Goal: Transaction & Acquisition: Purchase product/service

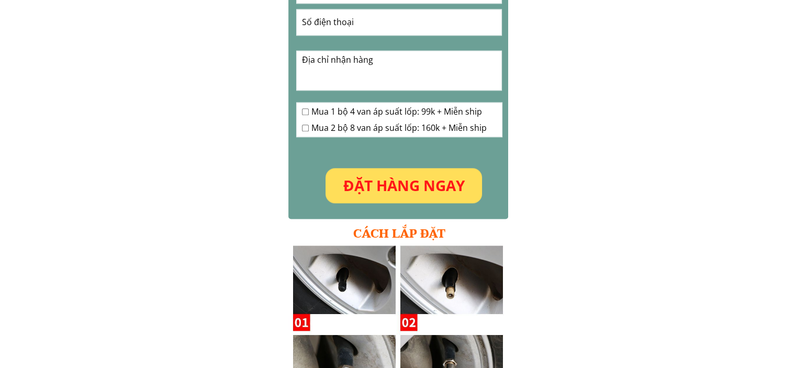
scroll to position [1308, 0]
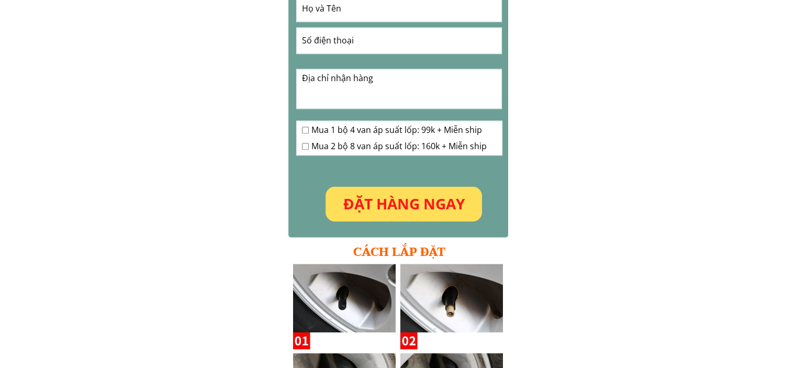
click at [304, 148] on input "checkbox" at bounding box center [305, 146] width 7 height 7
checkbox input "true"
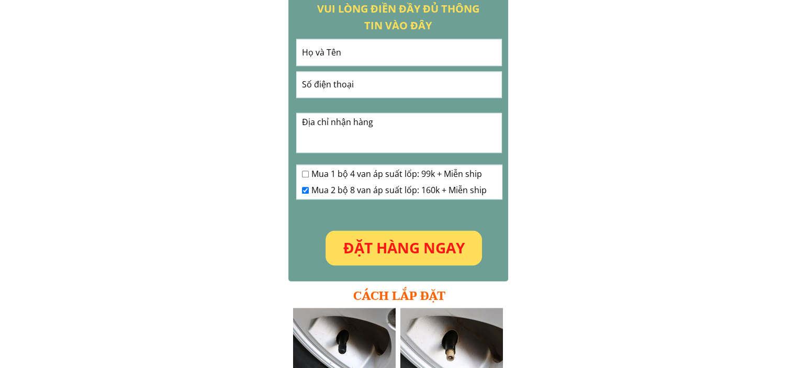
scroll to position [1151, 0]
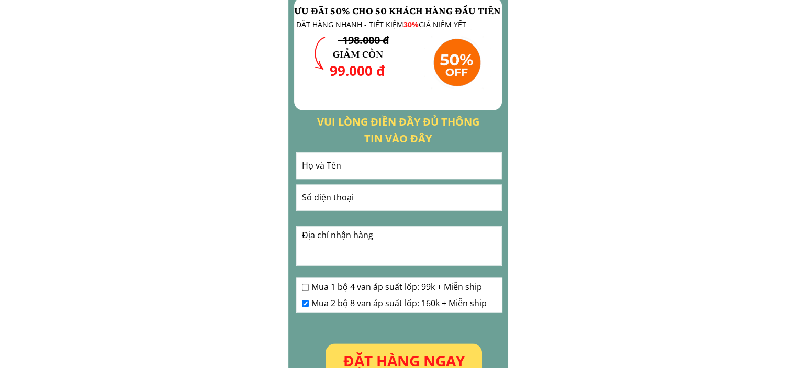
click at [380, 162] on input "text" at bounding box center [399, 165] width 200 height 26
click at [379, 163] on input "text" at bounding box center [399, 165] width 200 height 26
type input "[PERSON_NAME]"
click at [341, 193] on input "tel" at bounding box center [399, 197] width 200 height 25
type input "0909077007"
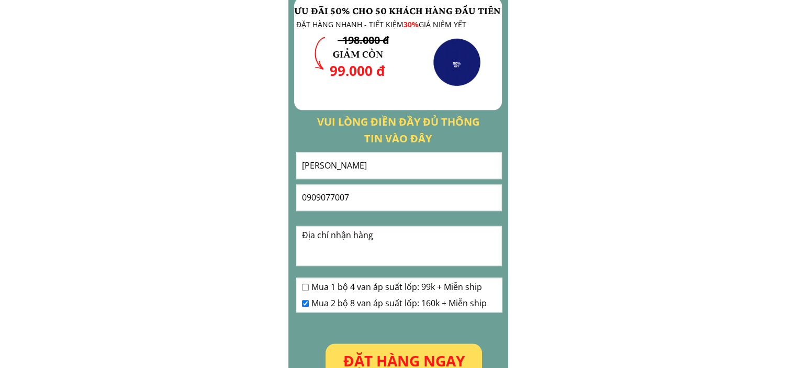
click at [389, 236] on textarea at bounding box center [399, 245] width 200 height 39
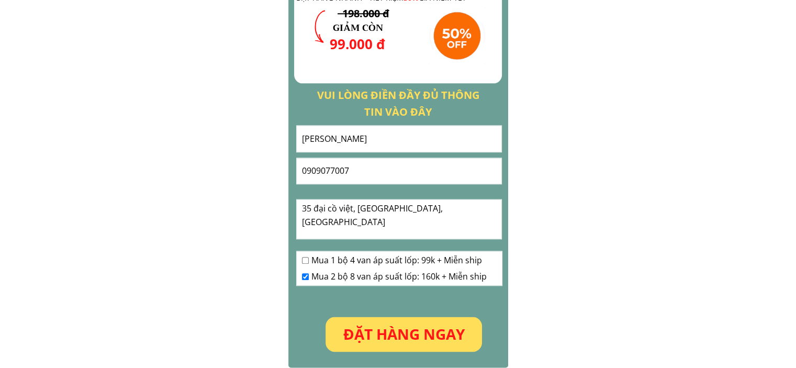
scroll to position [1203, 0]
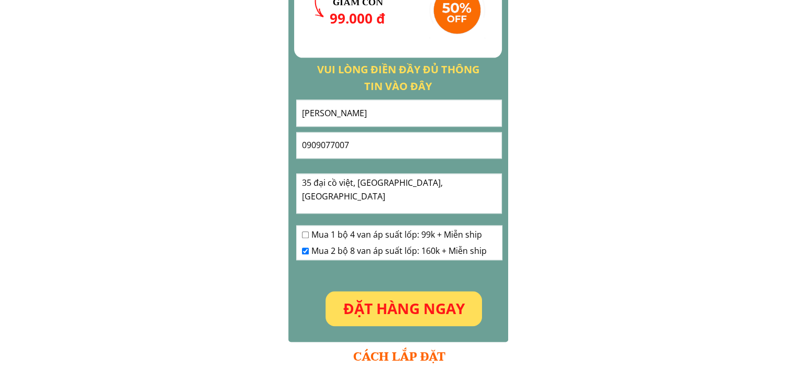
type textarea "35 đại cồ việt, [GEOGRAPHIC_DATA], [GEOGRAPHIC_DATA]"
click at [414, 309] on p "ĐẶT HÀNG NGAY" at bounding box center [403, 308] width 156 height 35
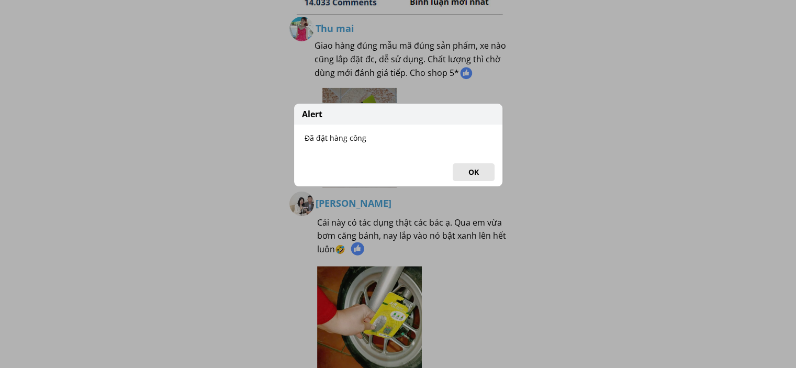
scroll to position [2843, 0]
